Goal: Book appointment/travel/reservation

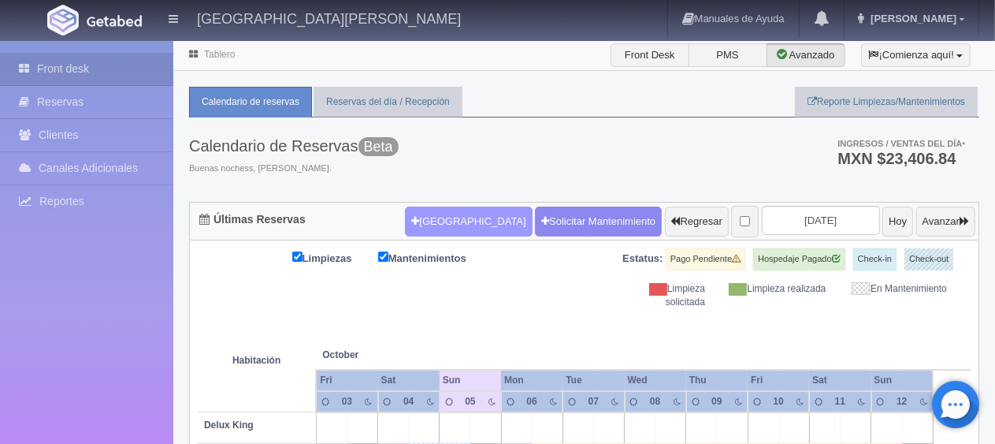
click at [419, 226] on button "[GEOGRAPHIC_DATA]" at bounding box center [468, 221] width 127 height 30
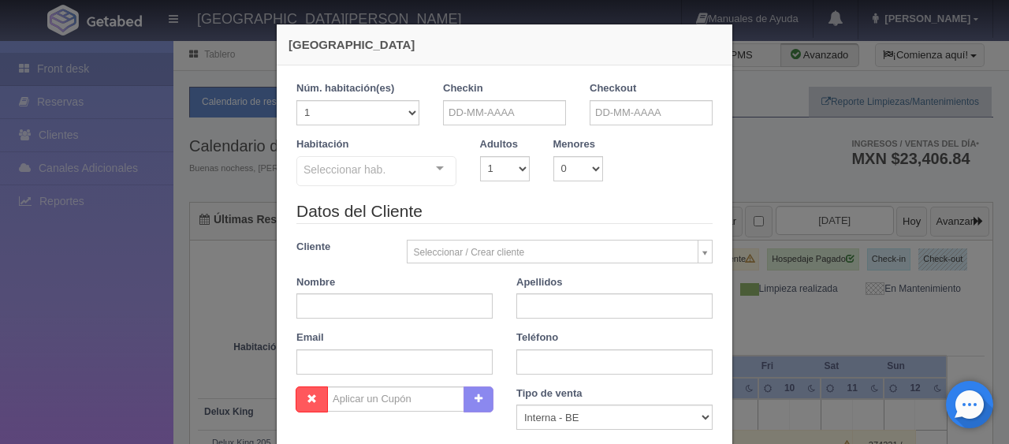
checkbox input "false"
click at [498, 106] on input "text" at bounding box center [504, 112] width 123 height 25
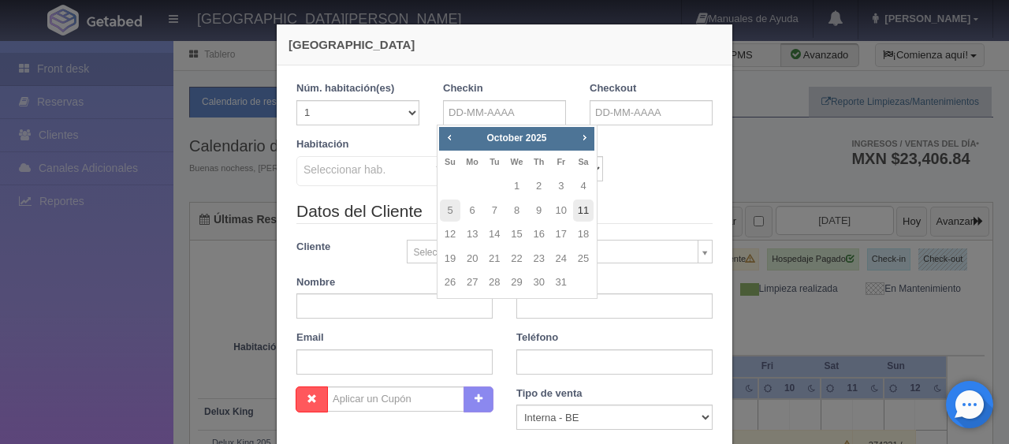
click at [581, 210] on link "11" at bounding box center [583, 210] width 20 height 23
type input "[DATE]"
checkbox input "false"
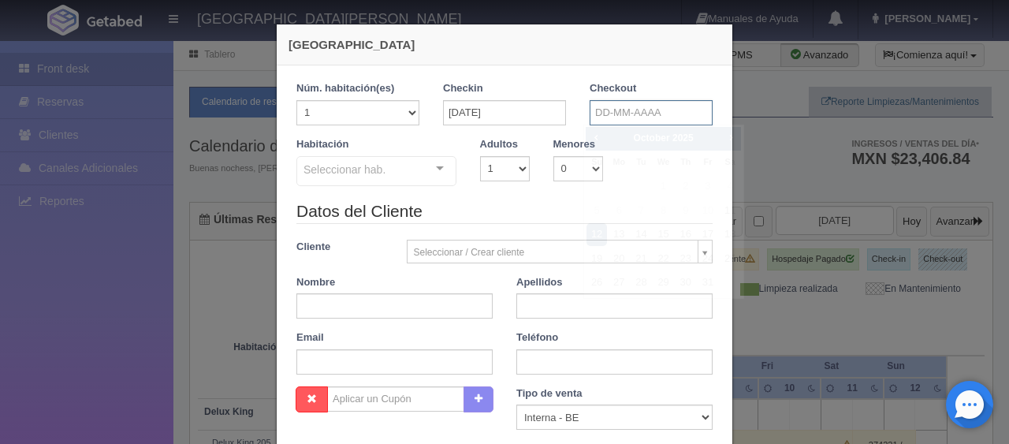
click at [610, 117] on input "text" at bounding box center [651, 112] width 123 height 25
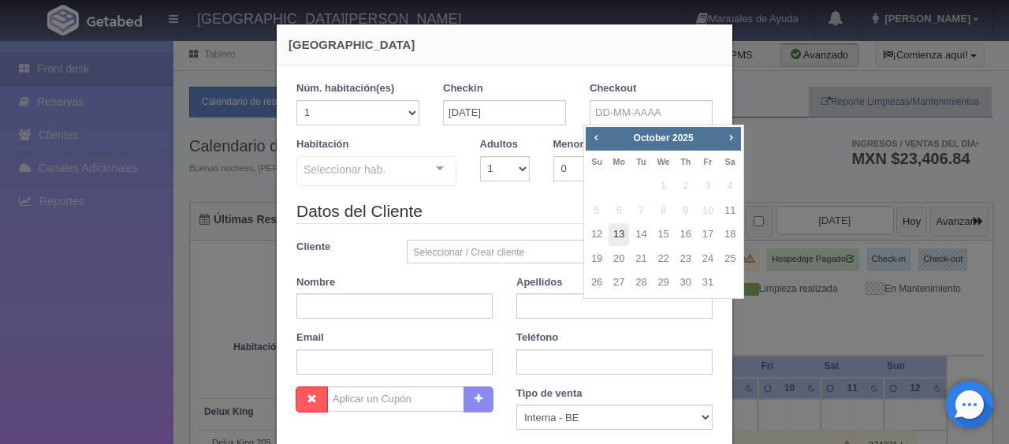
click at [619, 238] on link "13" at bounding box center [618, 234] width 20 height 23
type input "[DATE]"
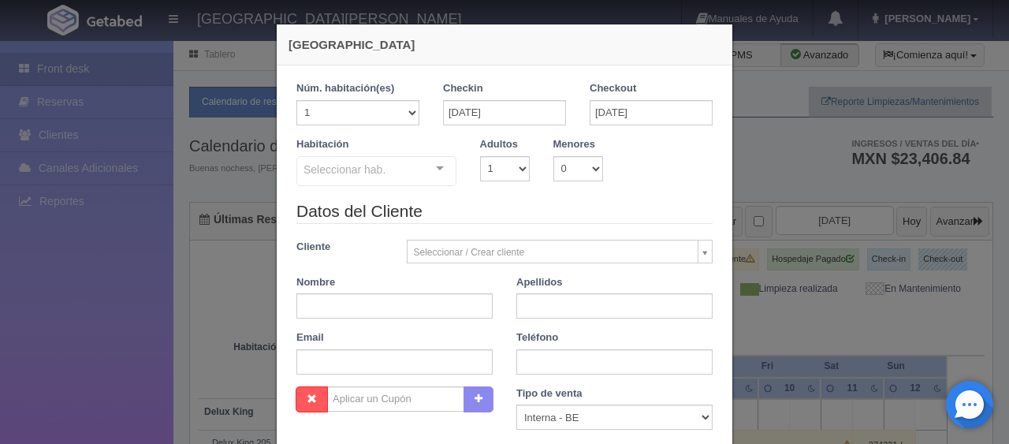
checkbox input "false"
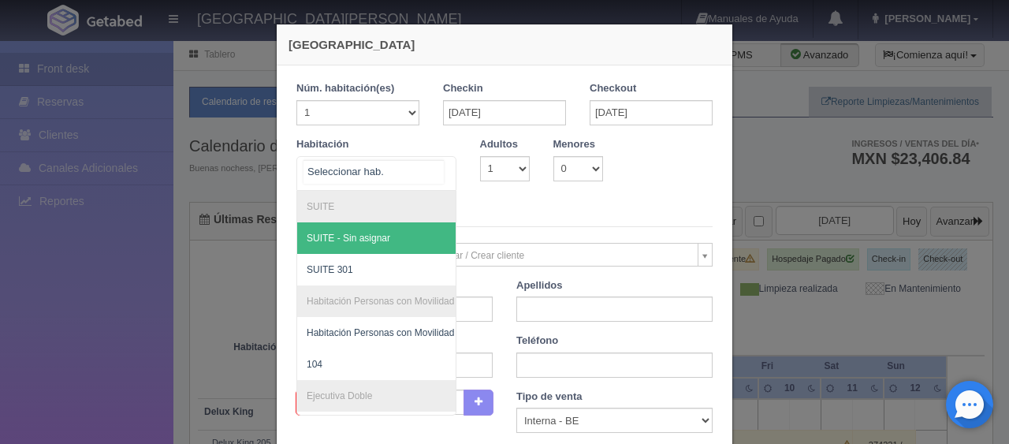
click at [433, 177] on div at bounding box center [440, 169] width 32 height 24
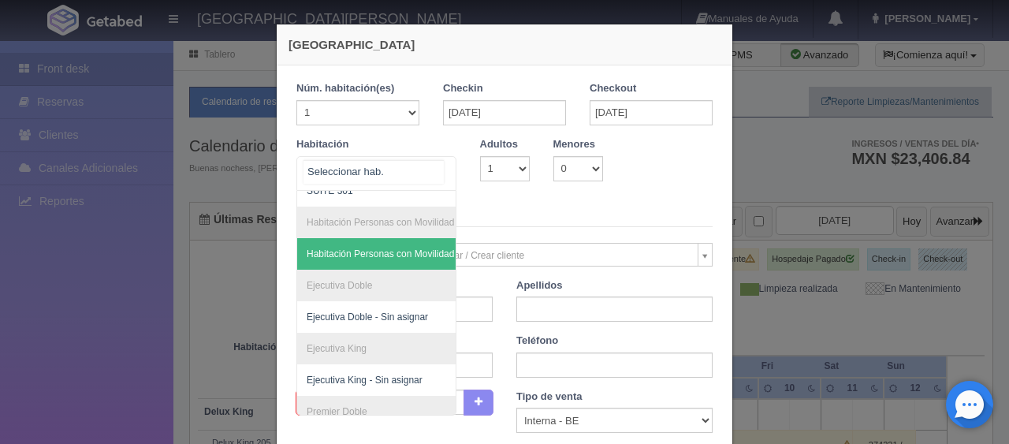
scroll to position [199, 0]
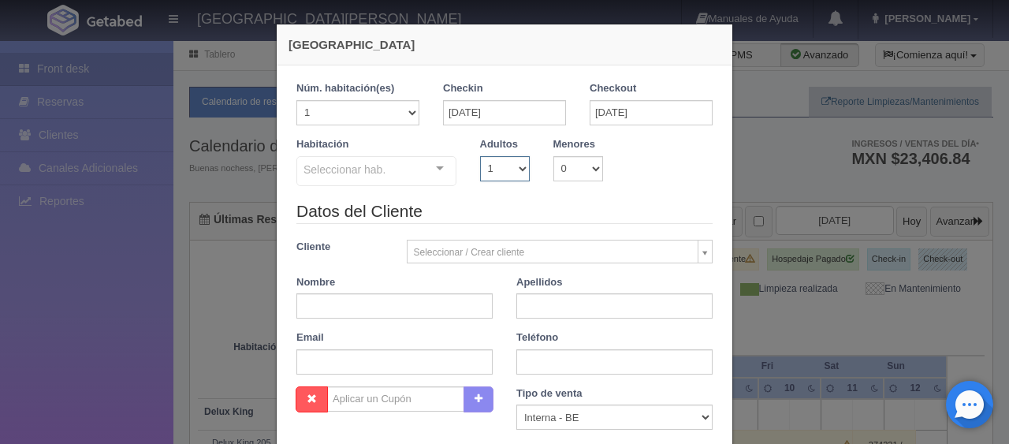
click at [510, 169] on select "1 2 3 4 5 6 7 8 9 10" at bounding box center [505, 168] width 50 height 25
select select "2"
click at [480, 156] on select "1 2 3 4 5 6 7 8 9 10" at bounding box center [505, 168] width 50 height 25
click at [400, 169] on div "Seleccionar hab." at bounding box center [376, 171] width 160 height 30
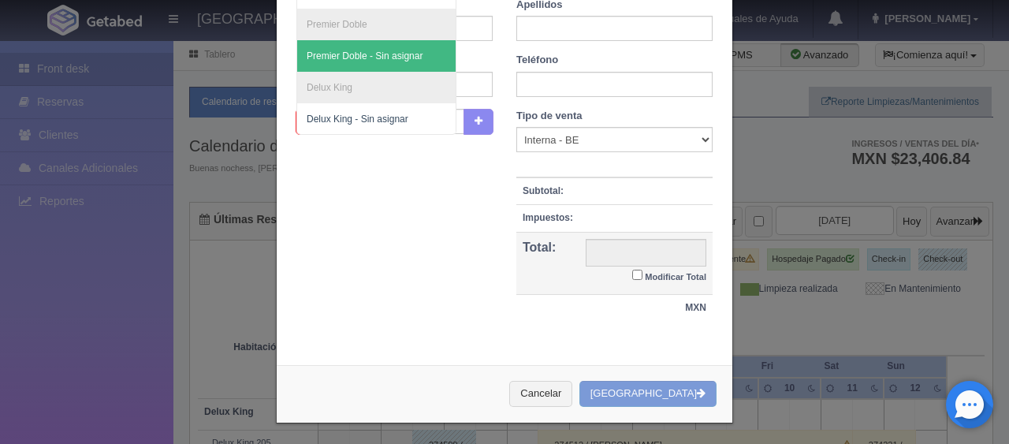
scroll to position [0, 0]
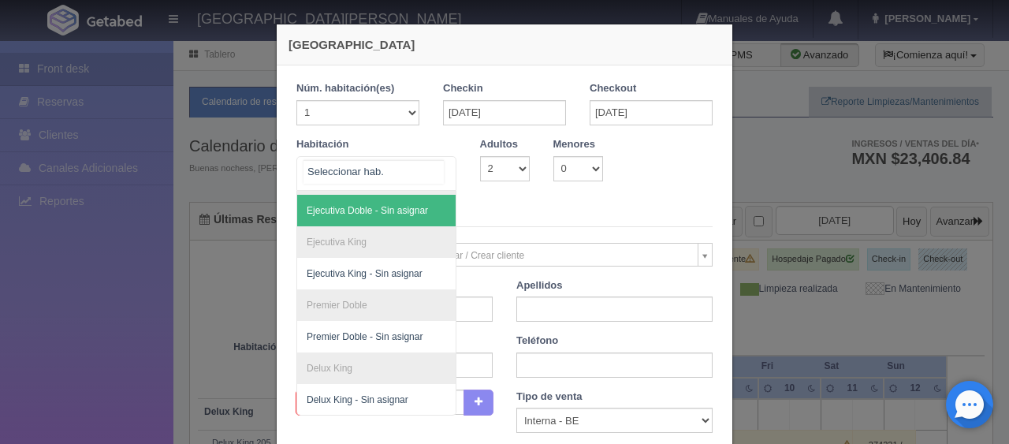
click at [384, 177] on div at bounding box center [376, 173] width 160 height 35
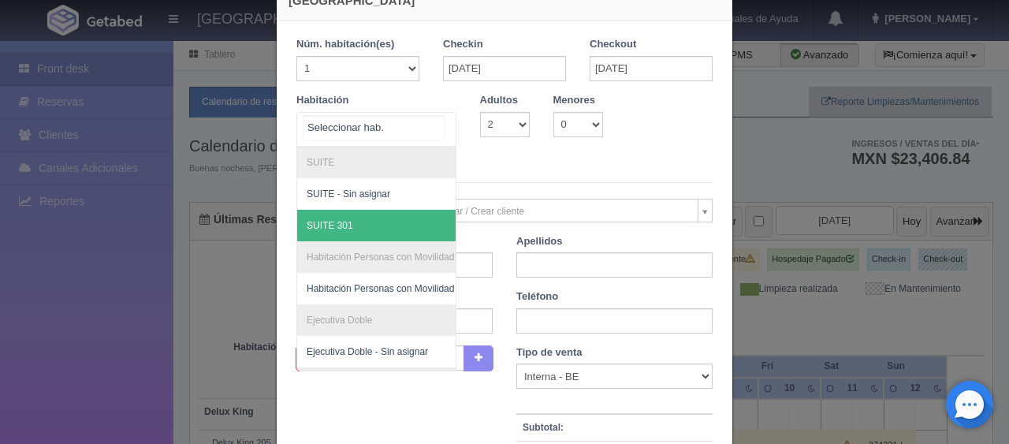
click at [366, 225] on span "SUITE 301" at bounding box center [429, 226] width 265 height 32
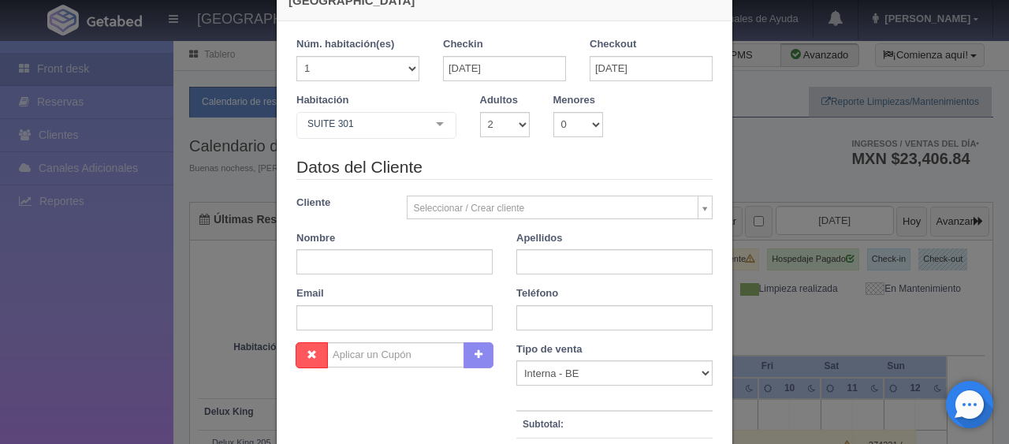
checkbox input "false"
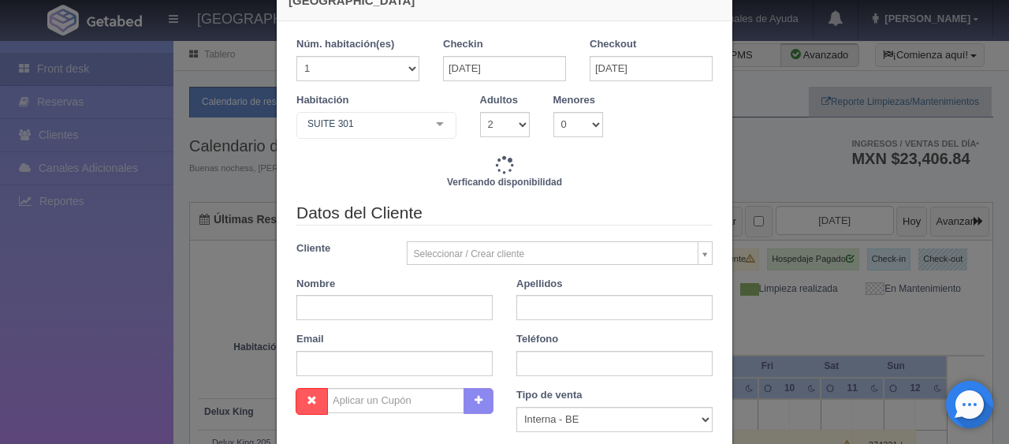
type input "4800.00"
checkbox input "false"
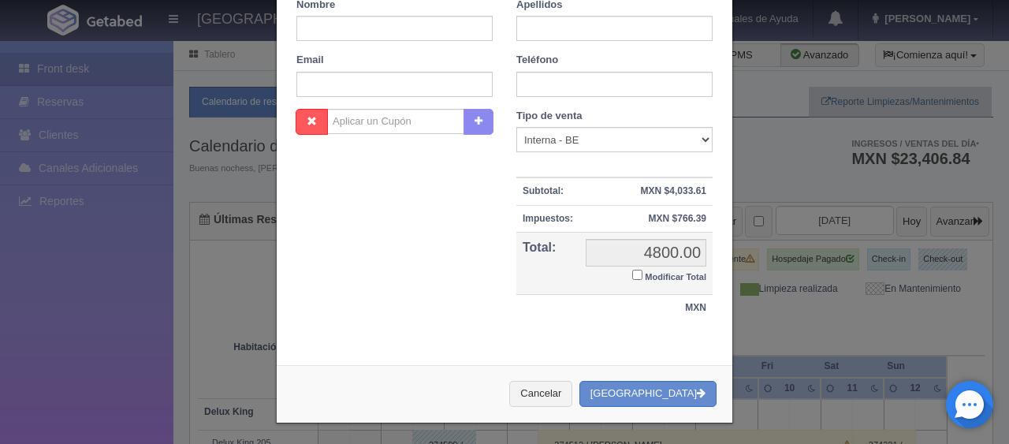
scroll to position [91, 0]
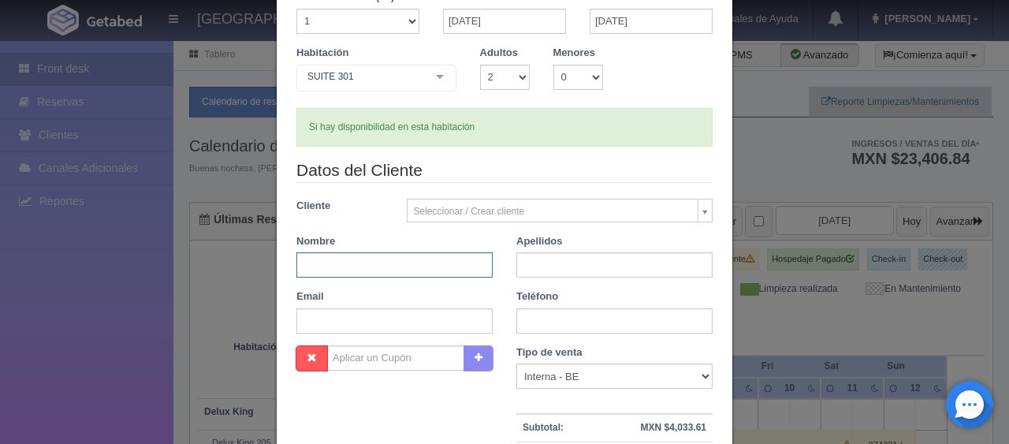
click at [378, 264] on input "text" at bounding box center [394, 264] width 196 height 25
type input "E"
type input "r"
type input "[PERSON_NAME]"
click at [543, 255] on input "text" at bounding box center [614, 264] width 196 height 25
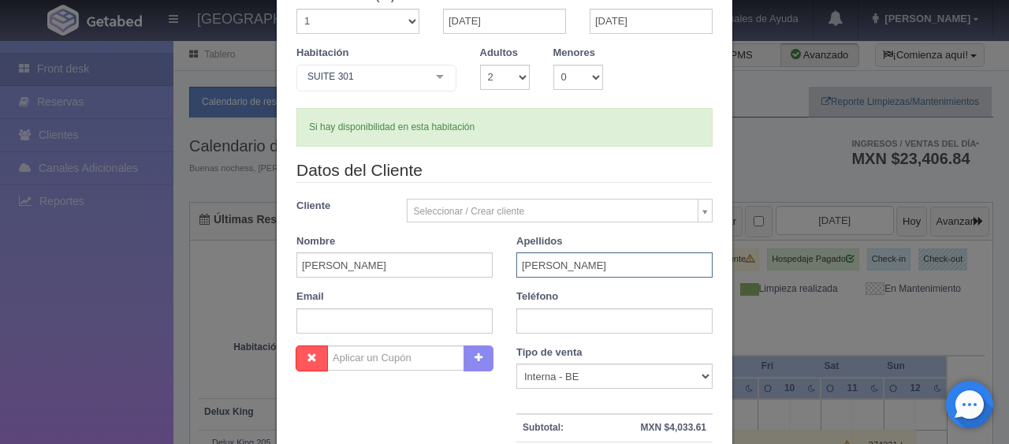
type input "[PERSON_NAME]"
click at [567, 338] on div "Datos del Cliente Cliente Seleccionar / Crear cliente Nuevo Cliente [PERSON_NAM…" at bounding box center [505, 251] width 440 height 187
drag, startPoint x: 567, startPoint y: 337, endPoint x: 570, endPoint y: 324, distance: 12.8
click at [567, 335] on div "Datos del Cliente Cliente Seleccionar / Crear cliente Nuevo Cliente [PERSON_NAM…" at bounding box center [505, 251] width 440 height 187
click at [570, 324] on input "text" at bounding box center [614, 320] width 196 height 25
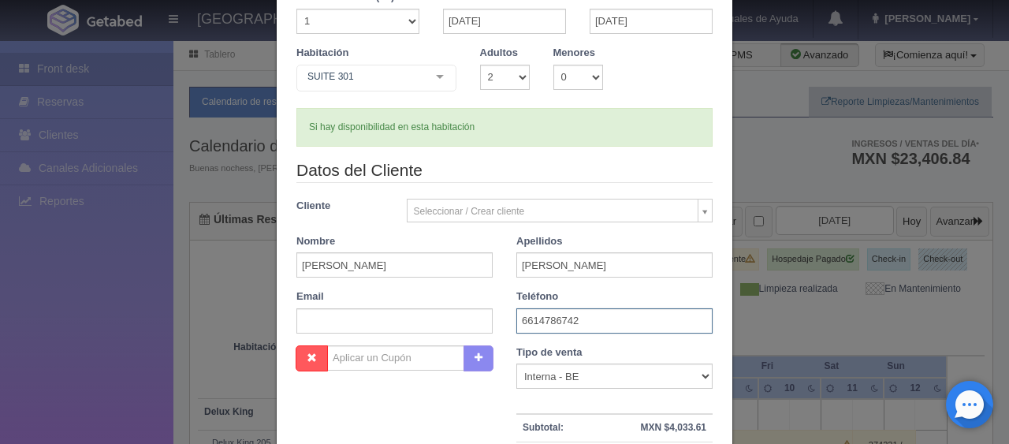
type input "6614786742"
click at [637, 370] on div "Tipo de venta Correo Electronico Interna - BE Llamada OTA Externa Otro WALK IN" at bounding box center [614, 367] width 196 height 44
click at [643, 380] on select "Correo Electronico Interna - BE Llamada OTA Externa Otro WALK IN" at bounding box center [614, 375] width 196 height 25
select select "walkin"
click at [516, 363] on select "Correo Electronico Interna - BE Llamada OTA Externa Otro WALK IN" at bounding box center [614, 375] width 196 height 25
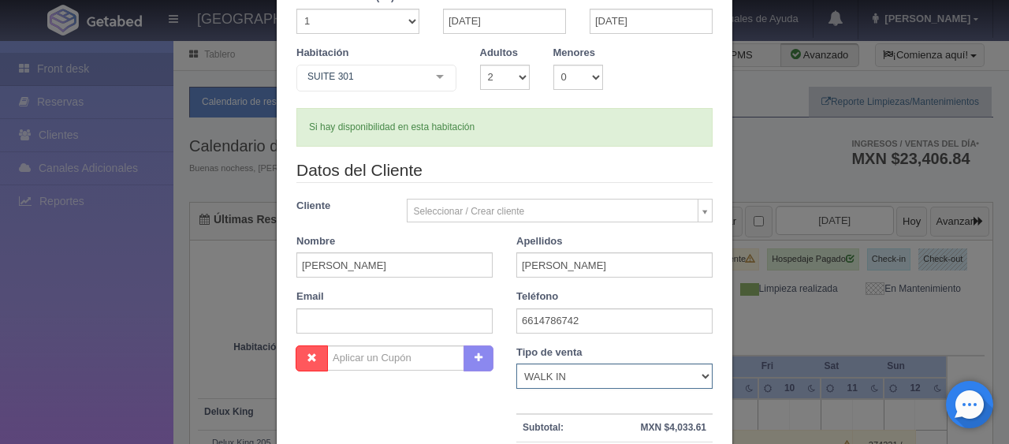
scroll to position [170, 0]
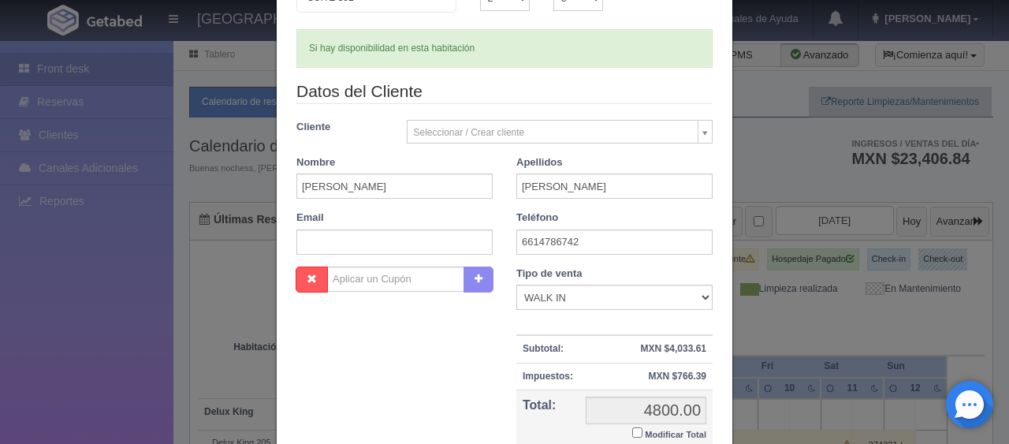
click at [649, 424] on label "Modificar Total" at bounding box center [669, 433] width 74 height 18
click at [642, 427] on input "Modificar Total" at bounding box center [637, 432] width 10 height 10
checkbox input "true"
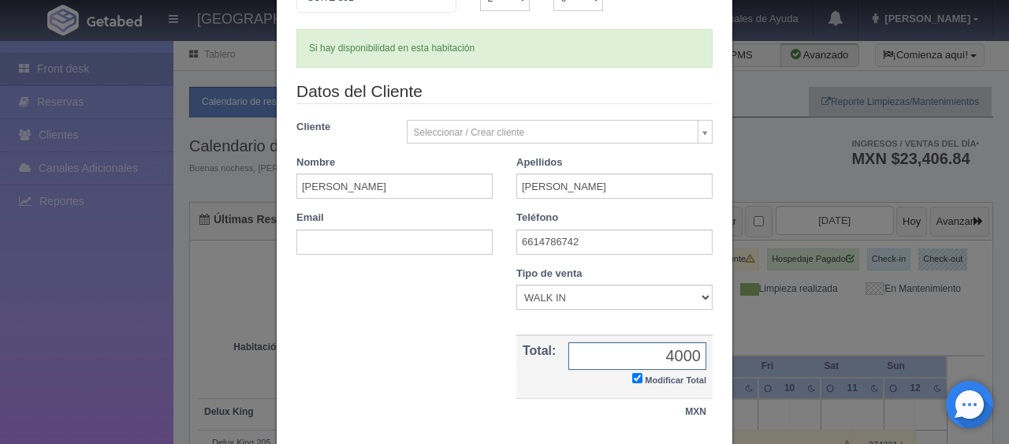
type input "4000"
click at [725, 329] on div "[GEOGRAPHIC_DATA] 1 Núm. habitación(es) 1 2 3 4 5 6 7 8 9 10 11 12 13 14 15 16 …" at bounding box center [504, 190] width 457 height 674
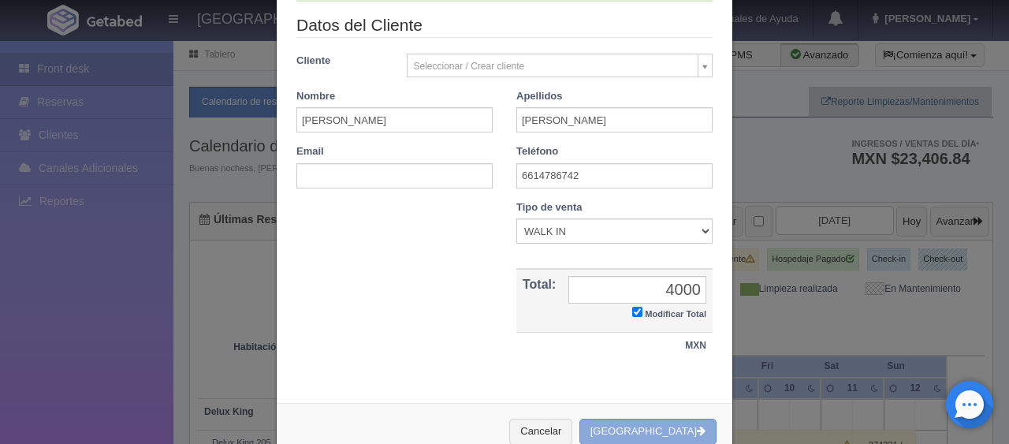
scroll to position [274, 0]
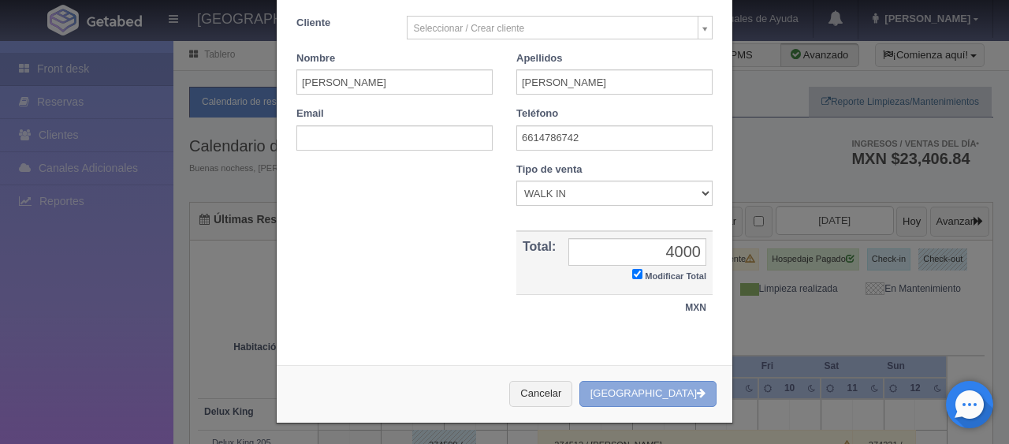
click at [634, 389] on button "[GEOGRAPHIC_DATA]" at bounding box center [647, 394] width 137 height 26
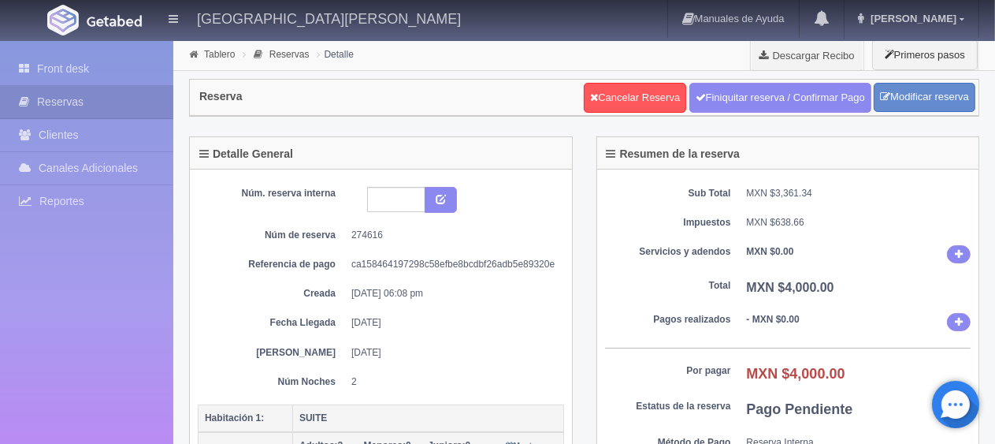
scroll to position [315, 0]
